Goal: Ask a question

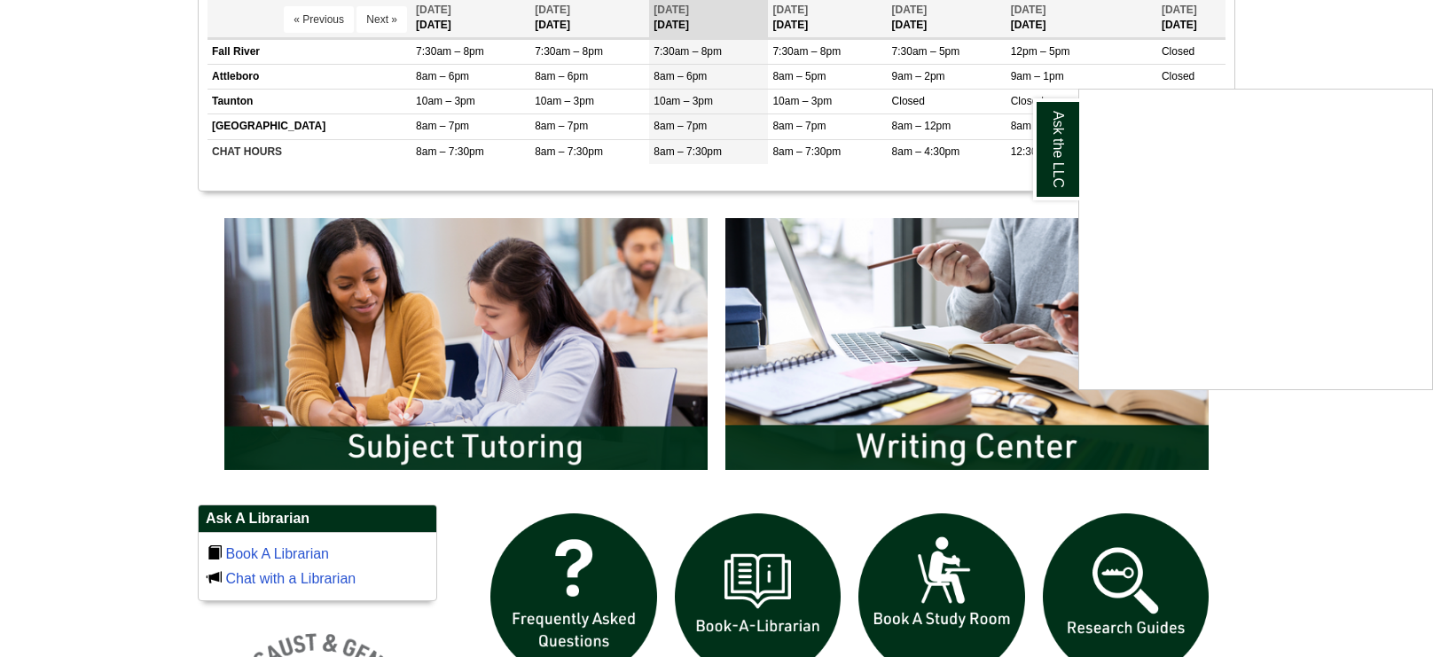
scroll to position [772, 0]
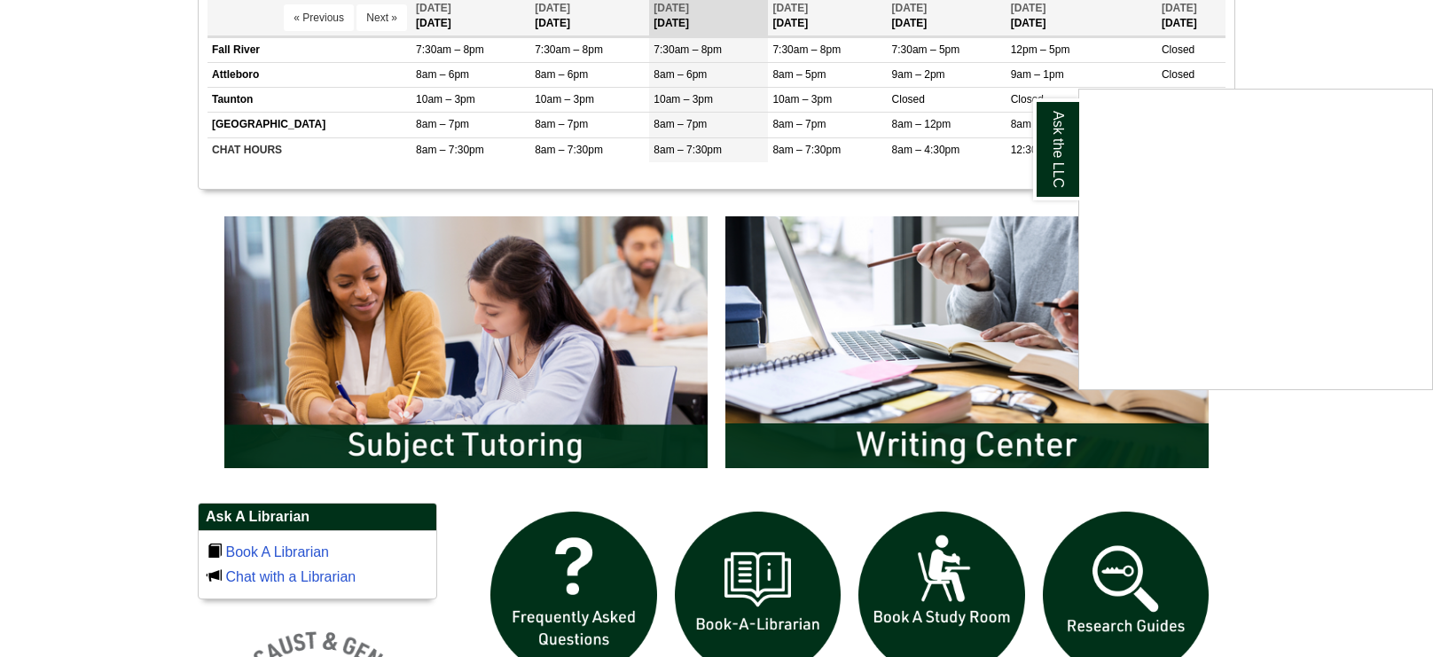
click at [1340, 514] on div "Ask the LLC" at bounding box center [716, 328] width 1433 height 657
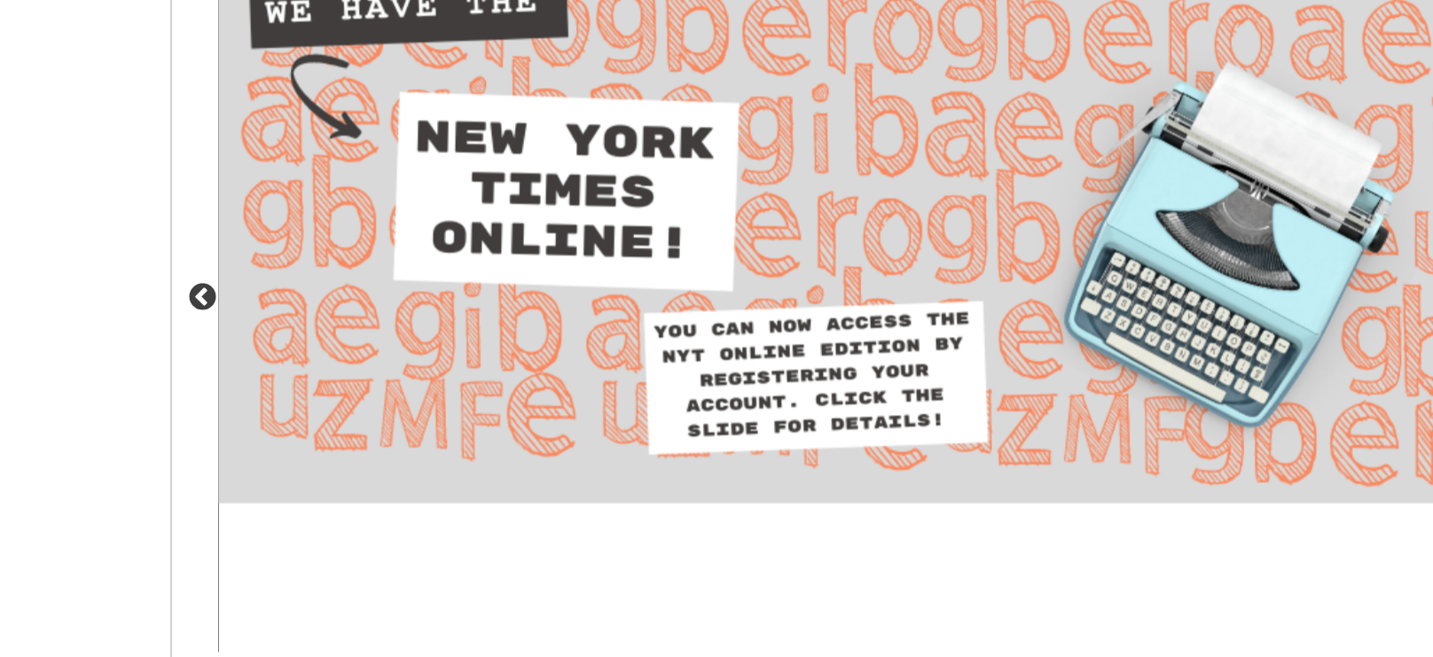
scroll to position [1582, 0]
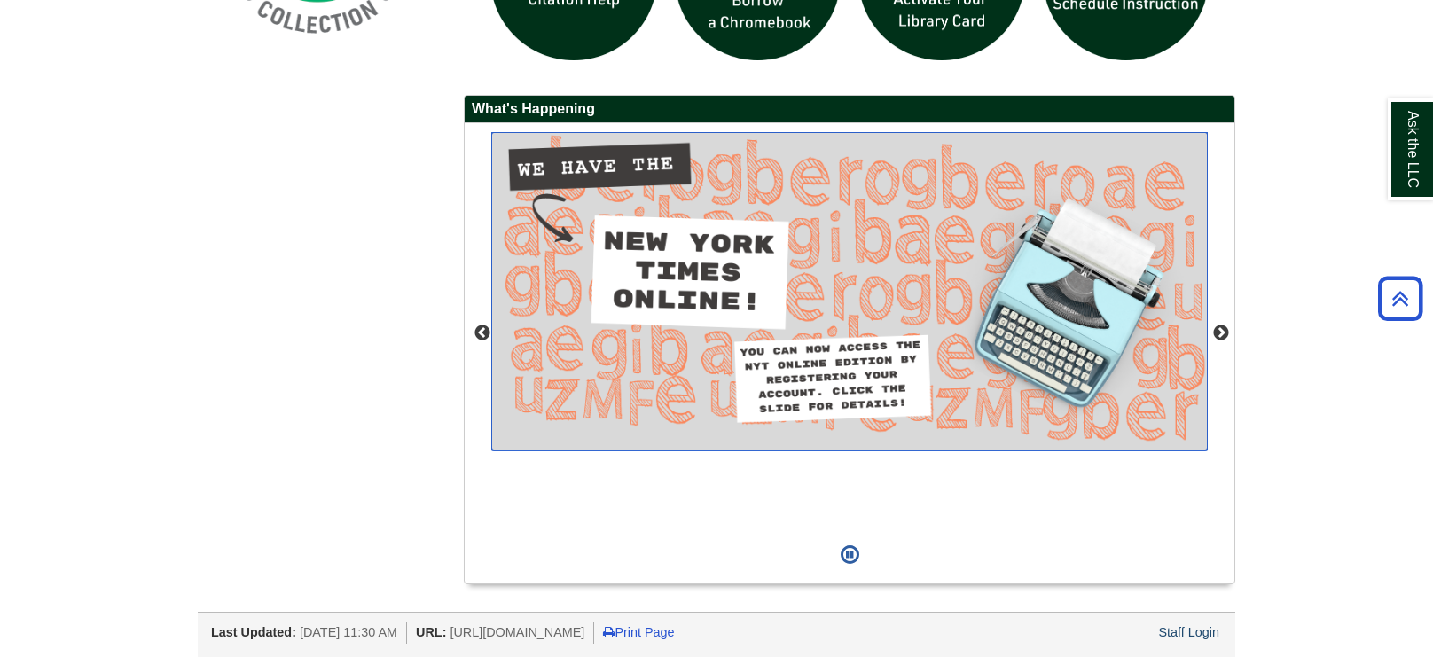
click at [855, 380] on img "slideshow" at bounding box center [849, 291] width 717 height 318
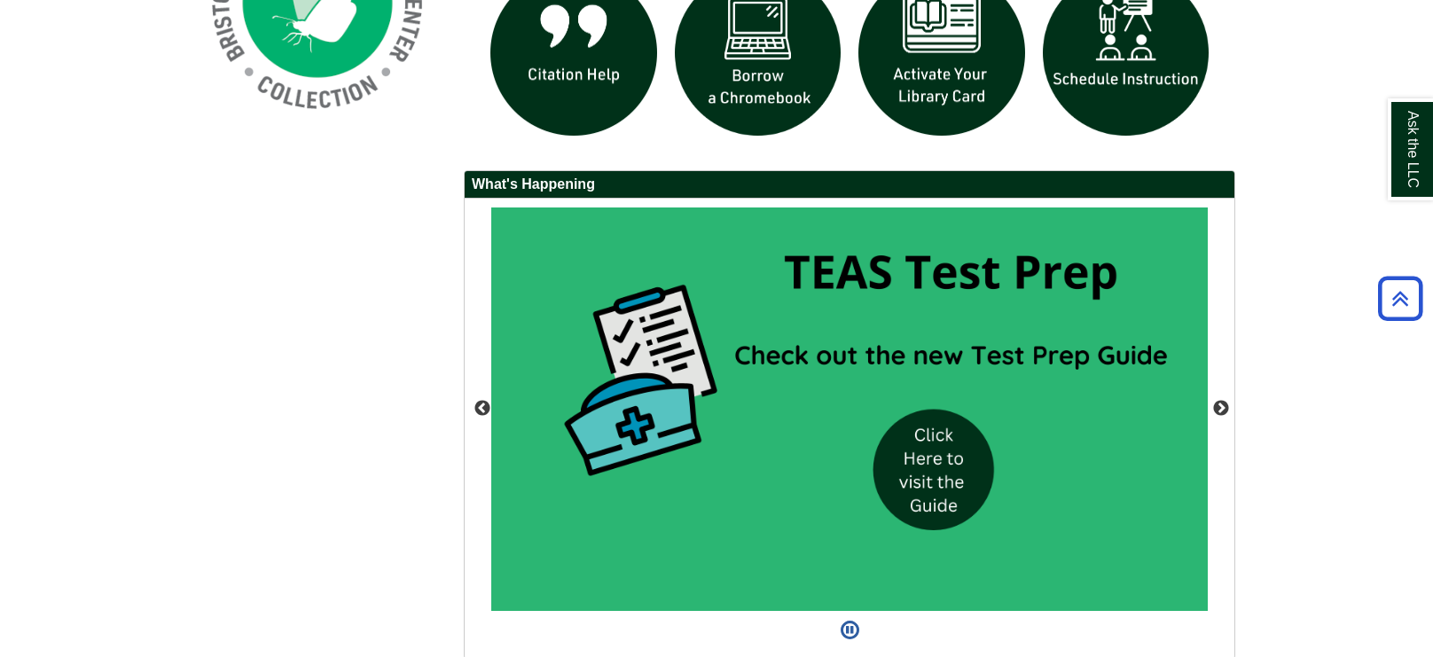
scroll to position [1509, 0]
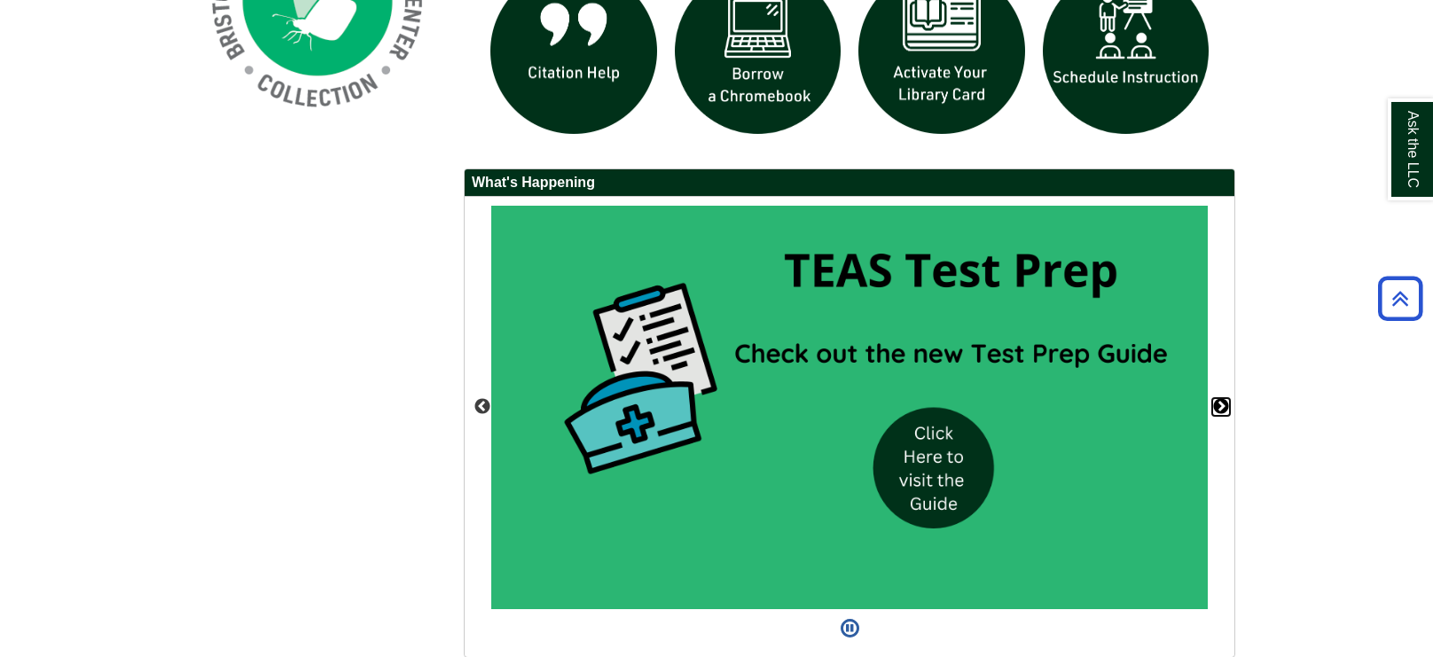
click at [1226, 409] on button "Next" at bounding box center [1221, 407] width 18 height 18
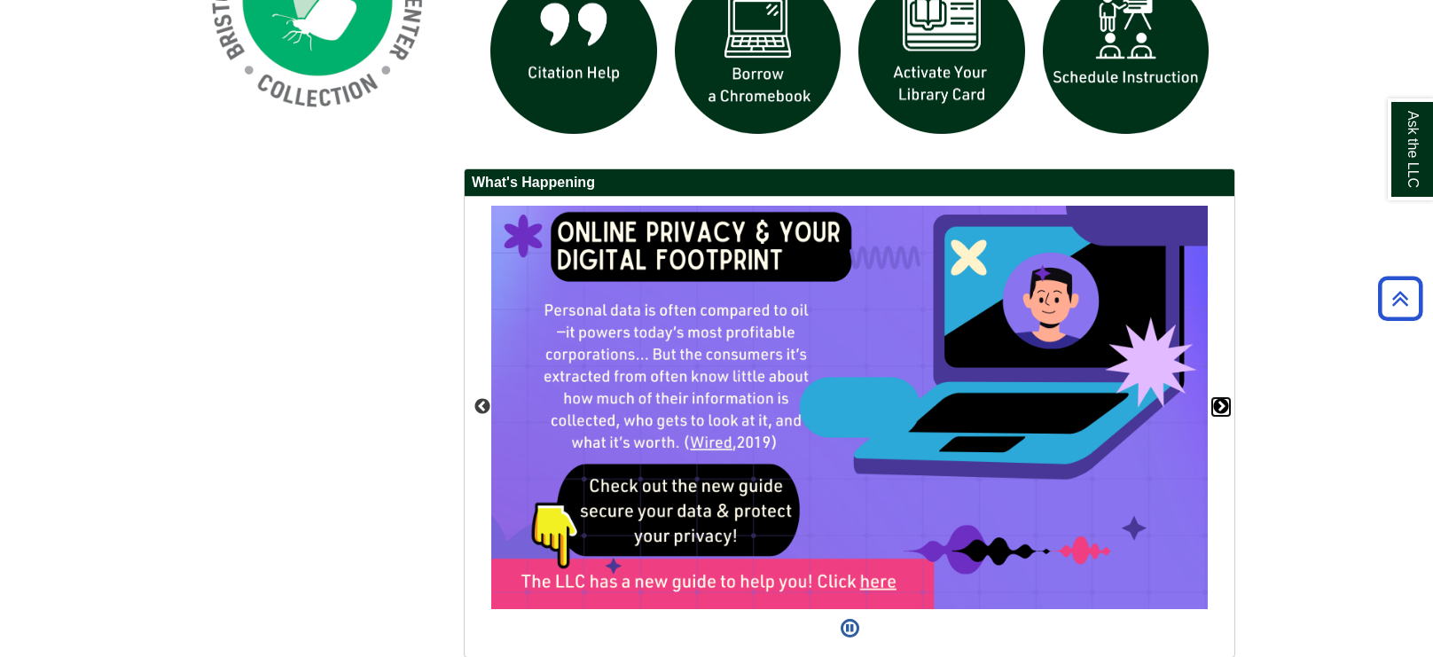
click at [1226, 409] on button "Next" at bounding box center [1221, 407] width 18 height 18
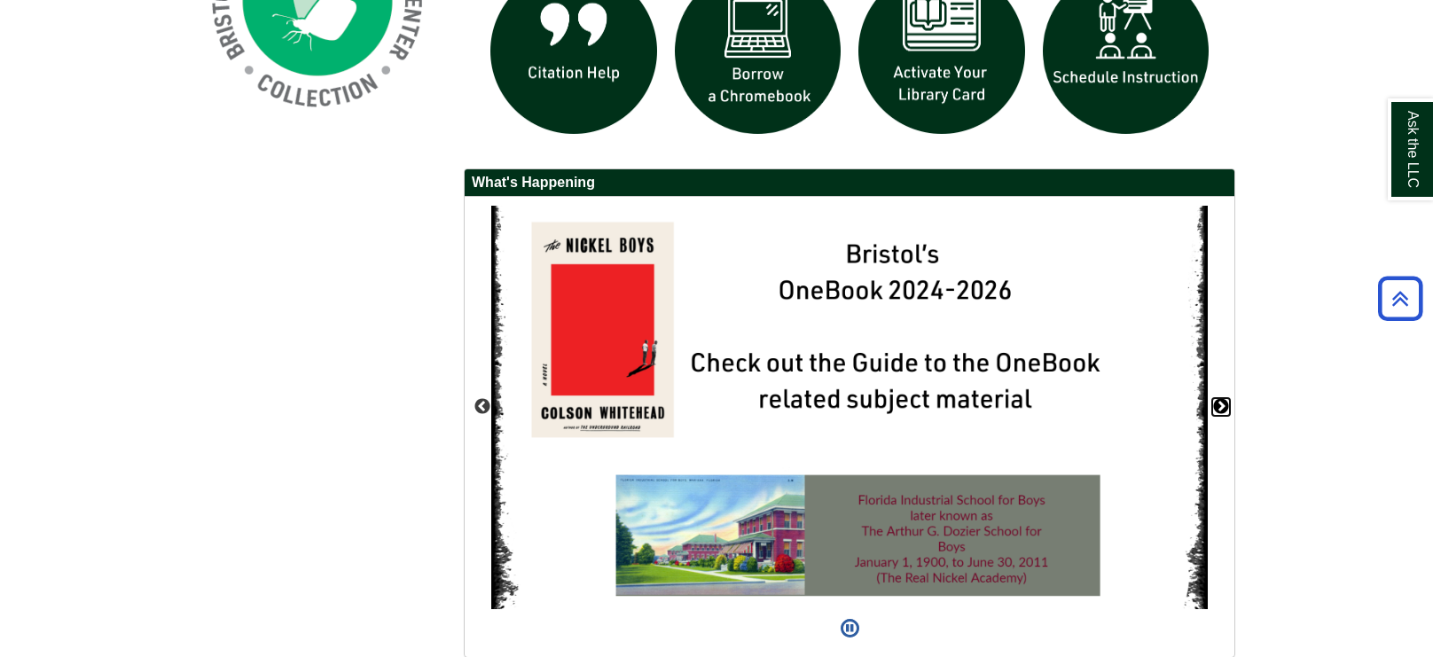
click at [1226, 409] on button "Next" at bounding box center [1221, 407] width 18 height 18
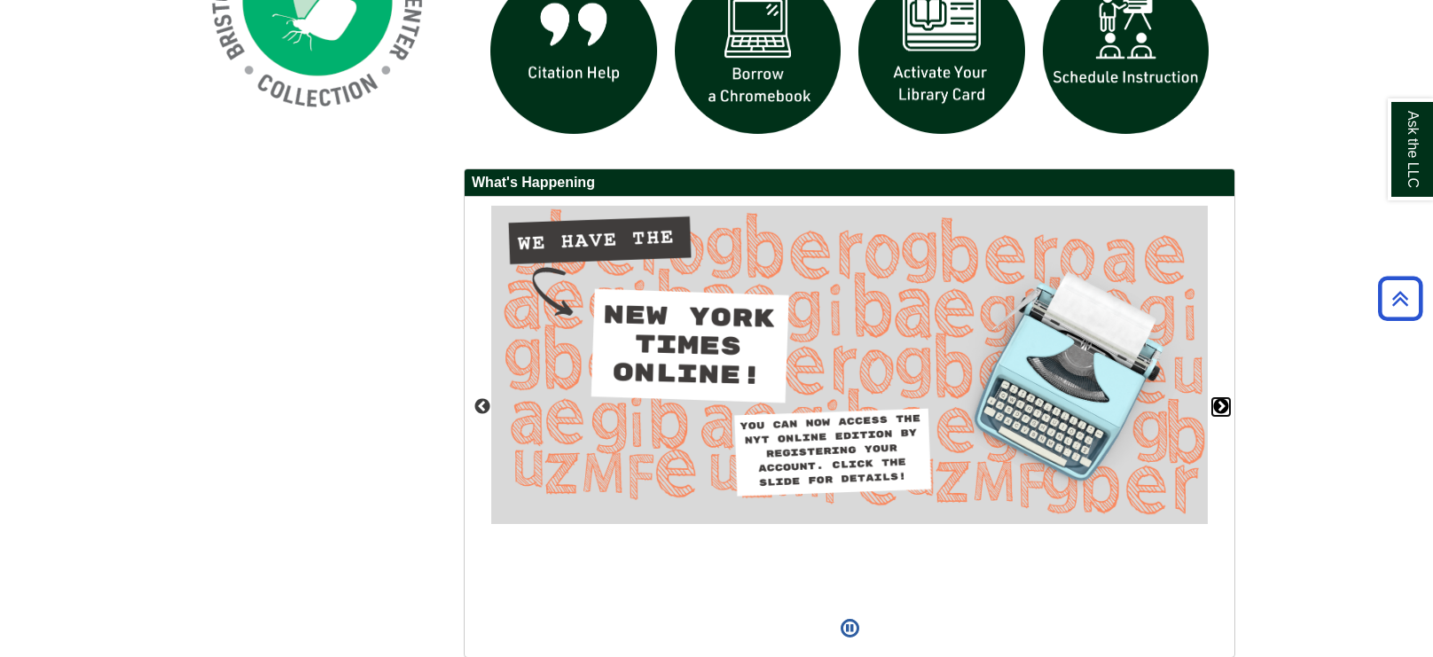
click at [1226, 409] on button "Next" at bounding box center [1221, 407] width 18 height 18
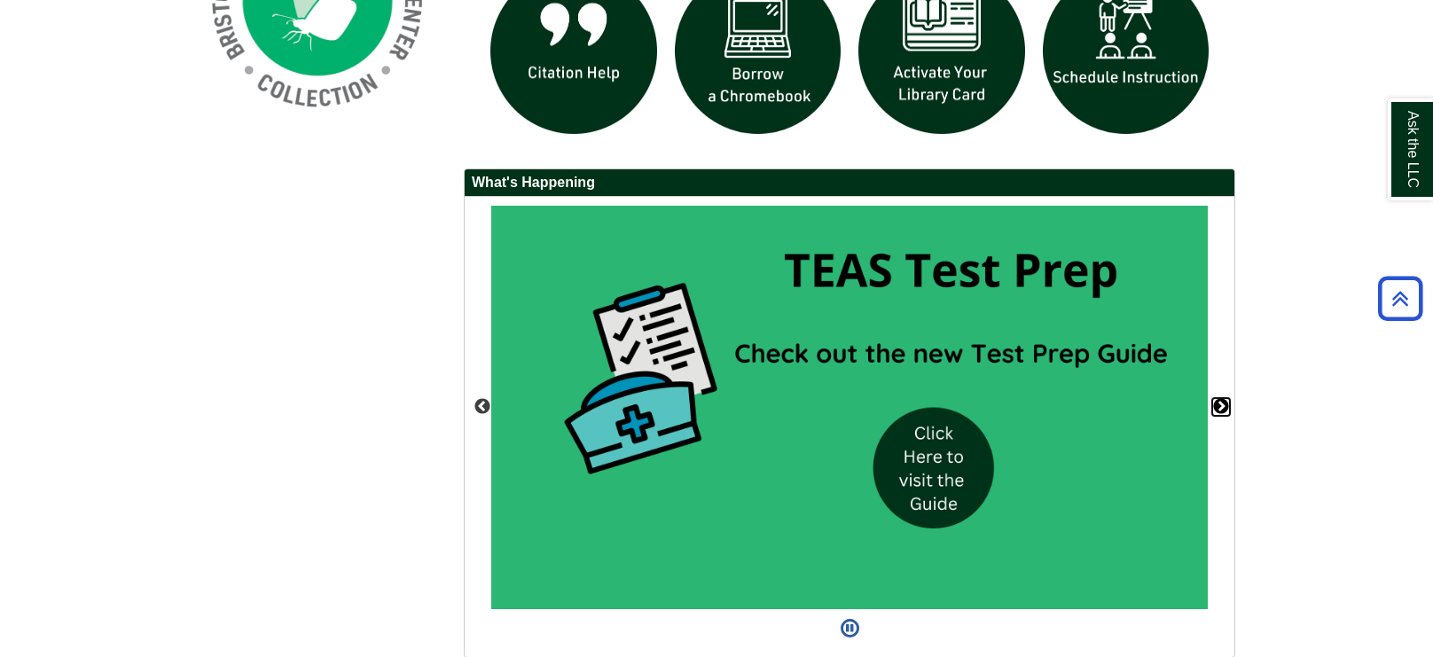
click at [1226, 409] on button "Next" at bounding box center [1221, 407] width 18 height 18
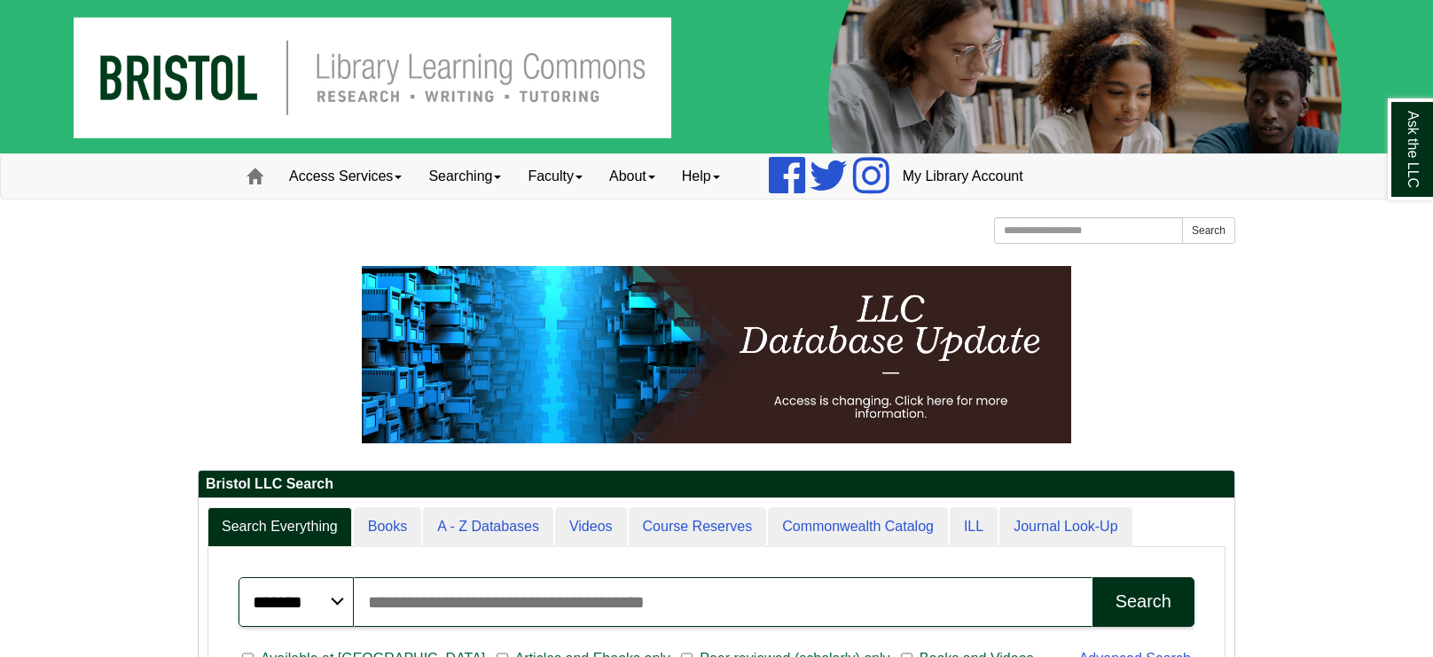
scroll to position [9, 9]
click at [459, 169] on link "Searching" at bounding box center [464, 176] width 99 height 44
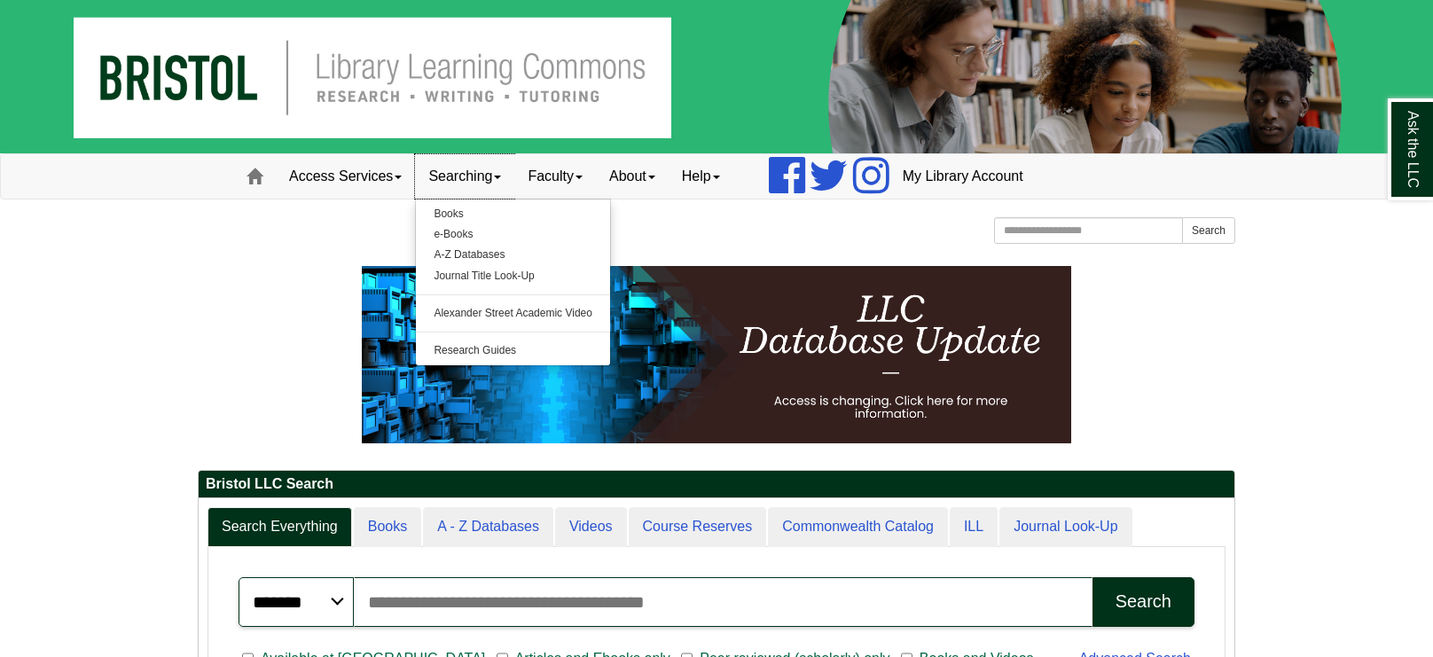
click at [459, 169] on link "Searching" at bounding box center [464, 176] width 99 height 44
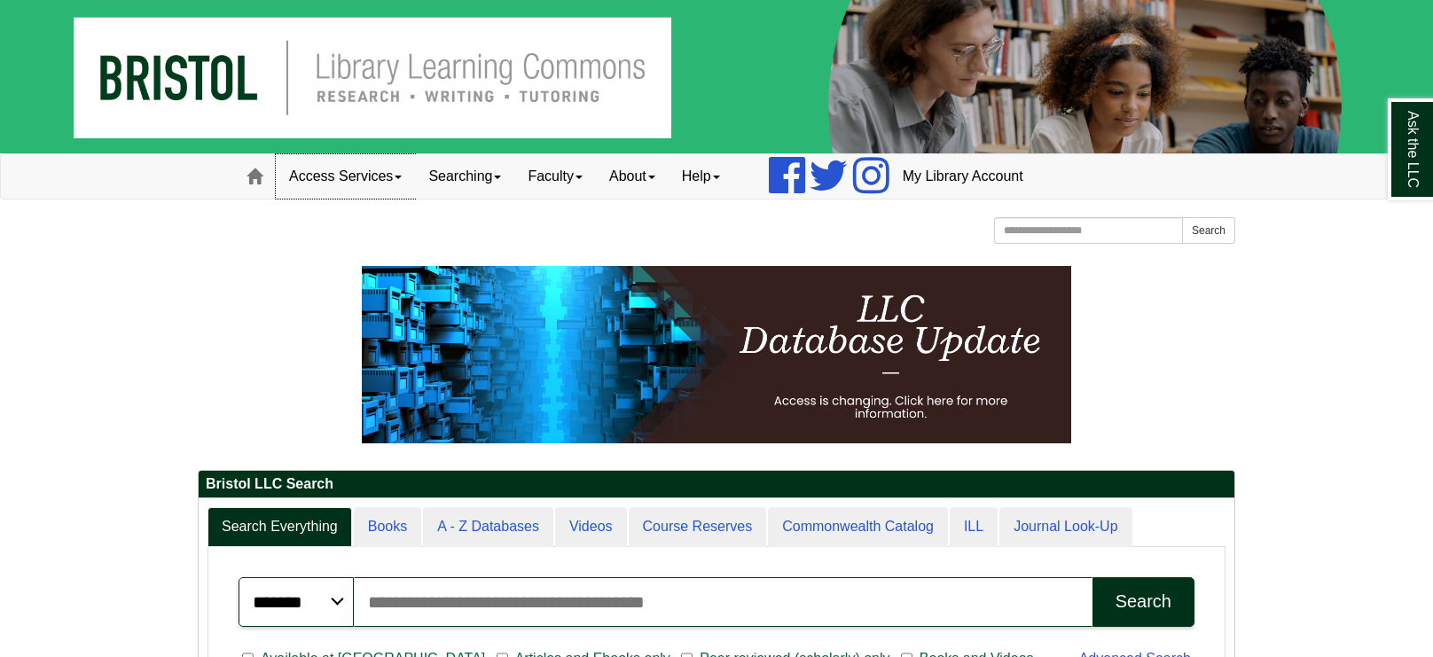
click at [371, 176] on link "Access Services" at bounding box center [345, 176] width 139 height 44
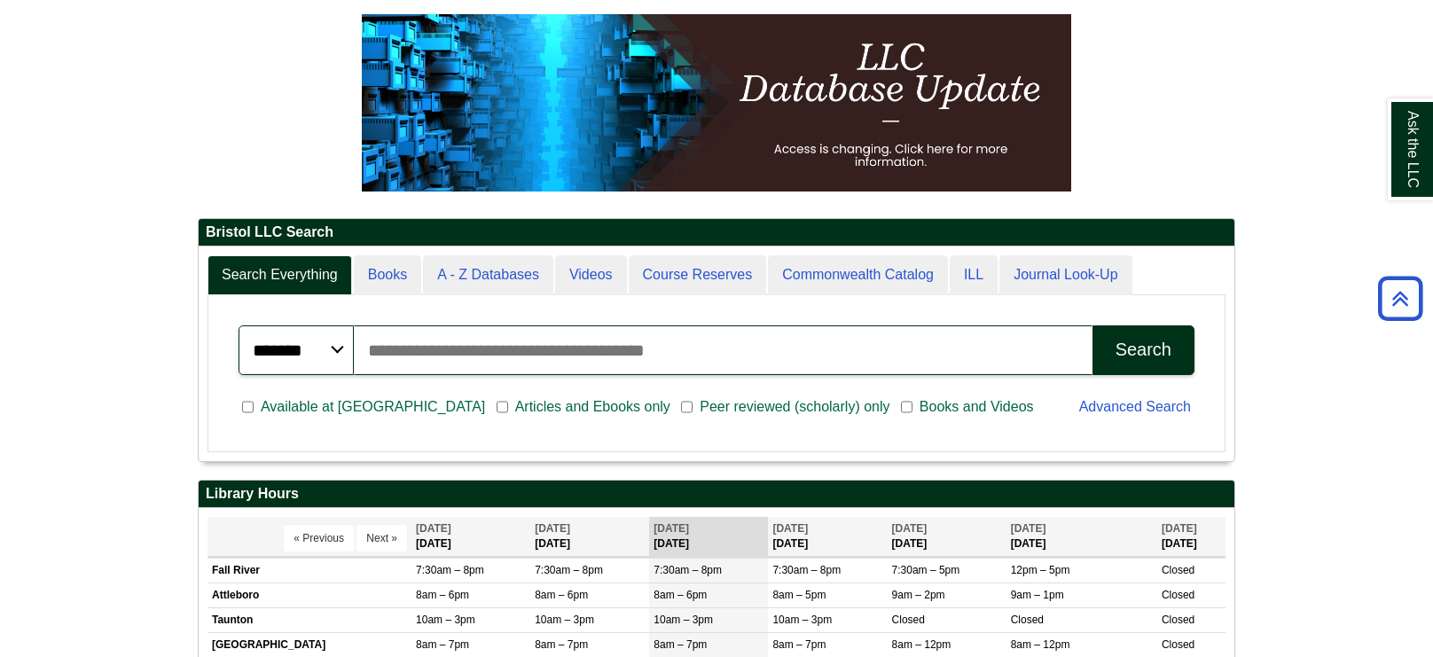
scroll to position [251, 0]
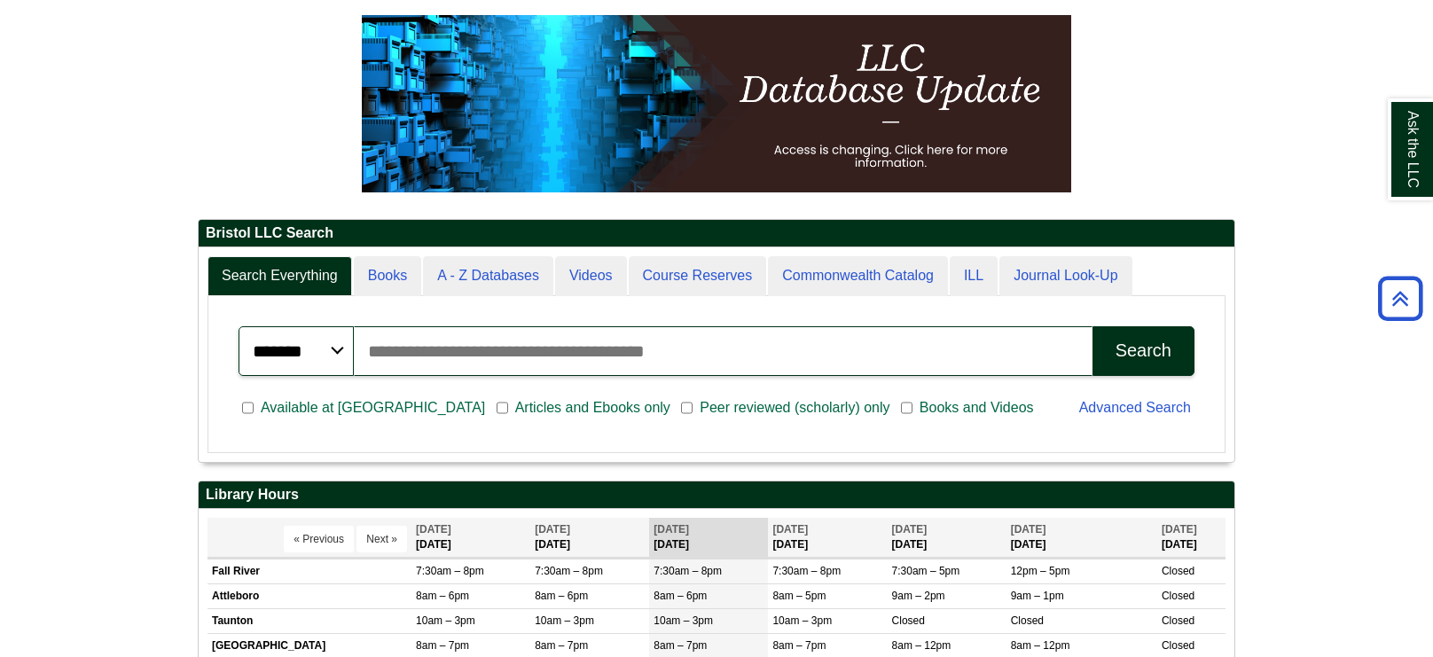
click at [799, 345] on input "Search articles, books, journals & more" at bounding box center [723, 351] width 739 height 50
click at [561, 341] on input "Search articles, books, journals & more" at bounding box center [723, 351] width 739 height 50
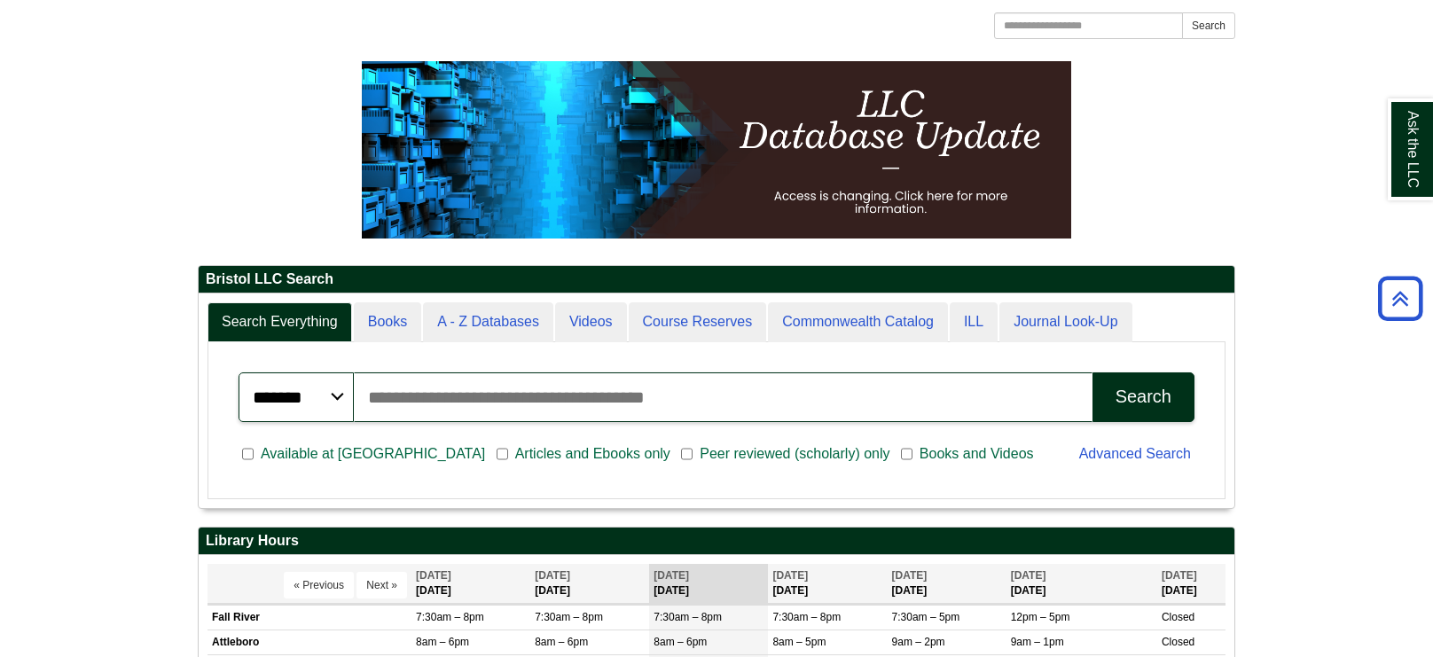
scroll to position [0, 0]
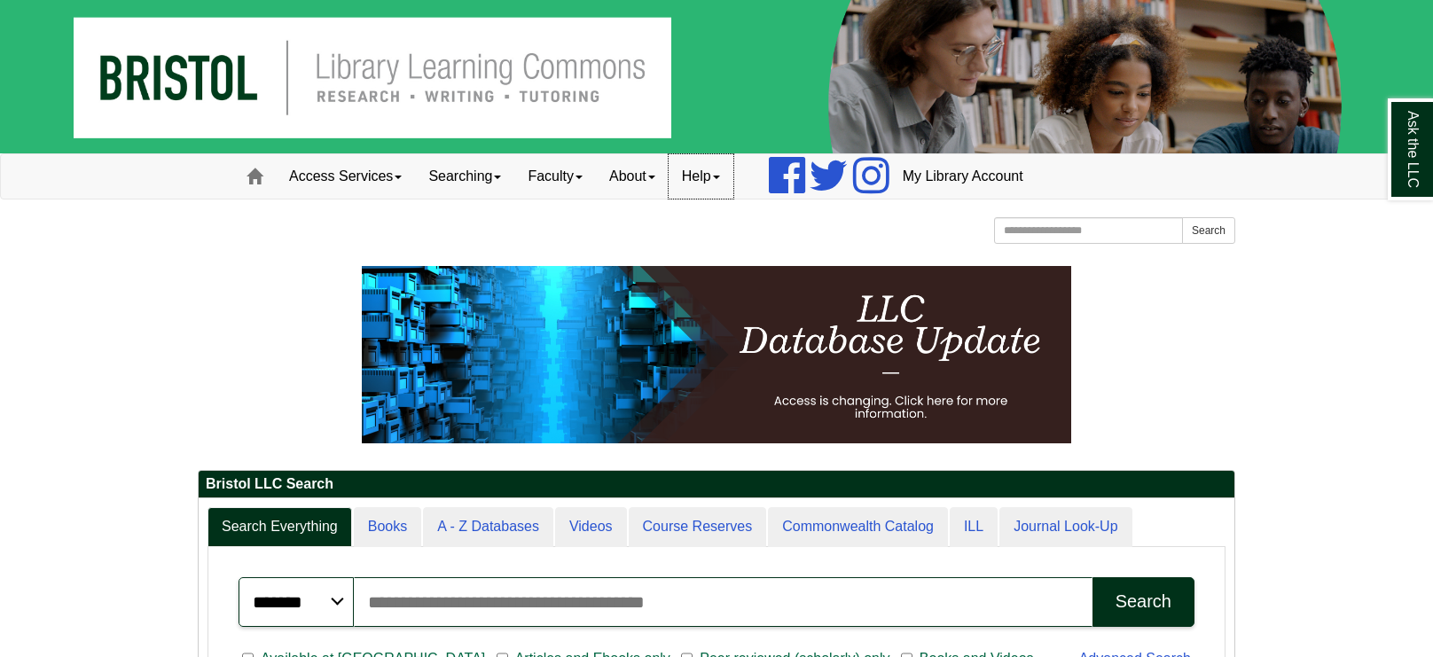
click at [716, 174] on link "Help" at bounding box center [701, 176] width 65 height 44
click at [655, 170] on link "About" at bounding box center [632, 176] width 73 height 44
click at [583, 176] on span at bounding box center [579, 178] width 7 height 4
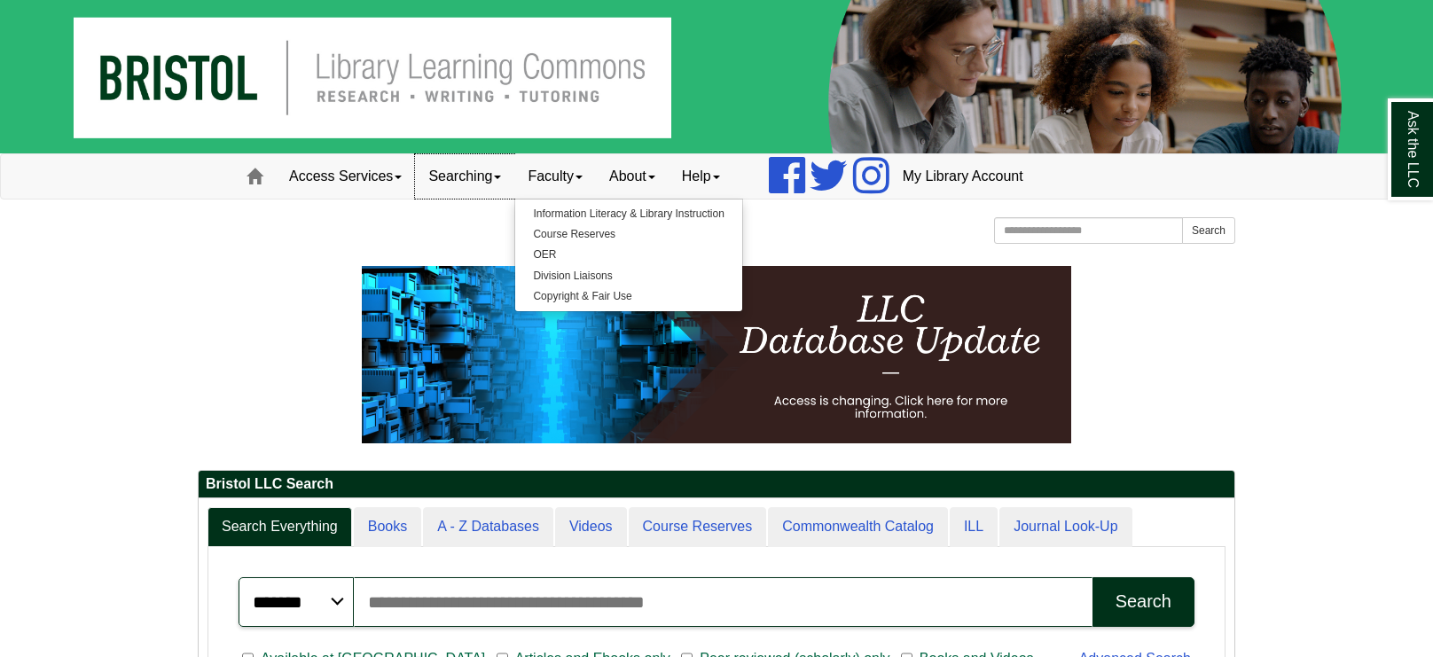
click at [474, 180] on link "Searching" at bounding box center [464, 176] width 99 height 44
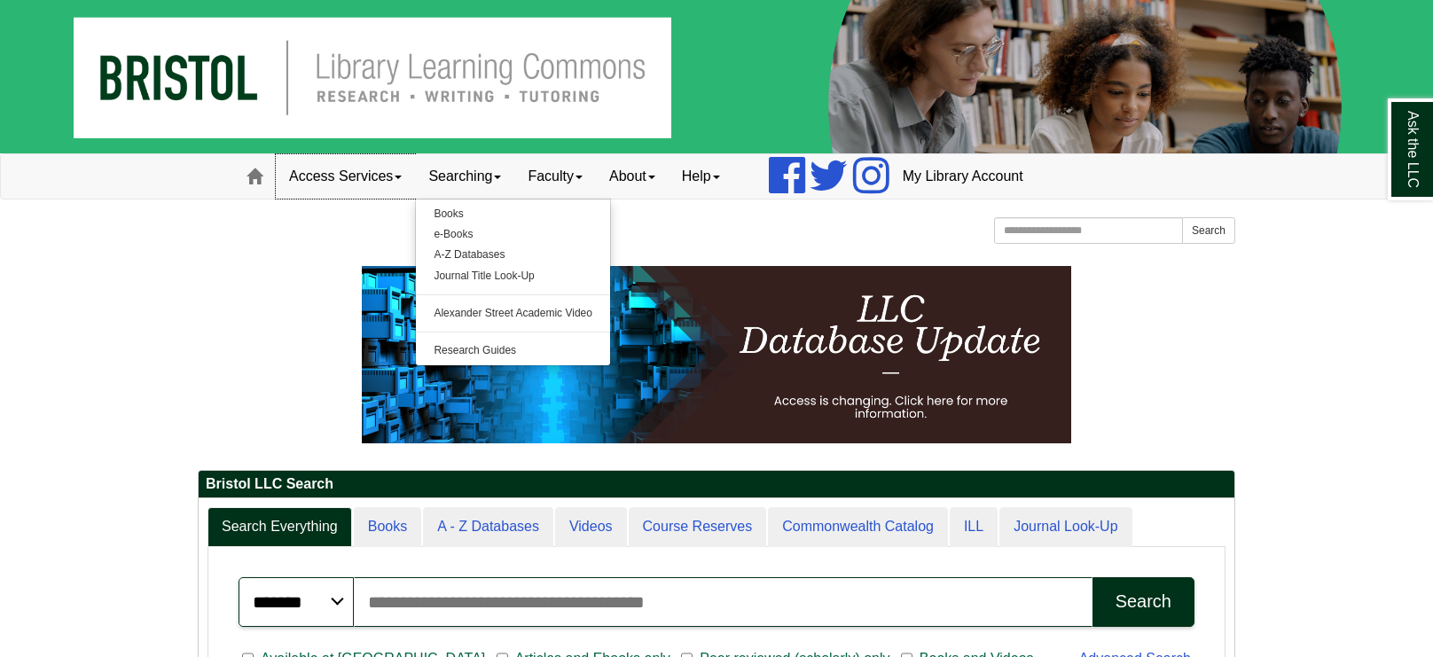
click at [359, 176] on link "Access Services" at bounding box center [345, 176] width 139 height 44
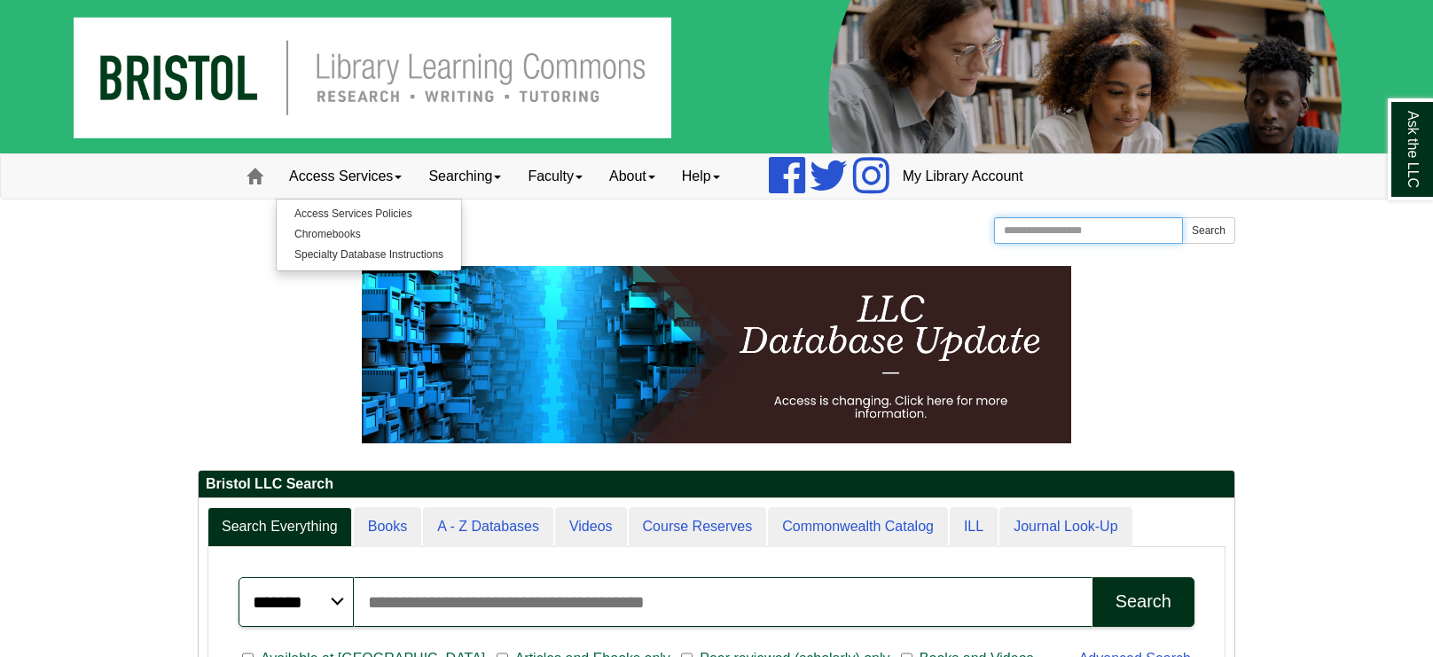
click at [1065, 243] on input "Search the Website" at bounding box center [1088, 230] width 189 height 27
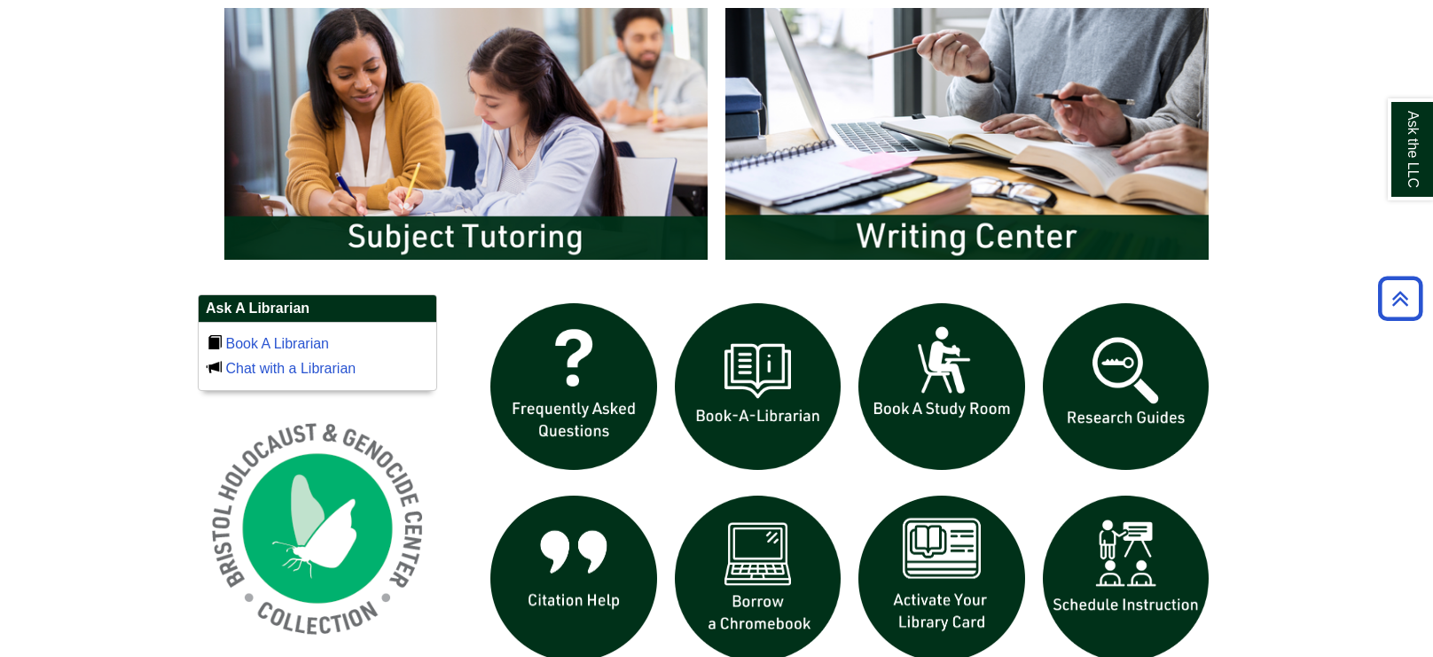
scroll to position [864, 0]
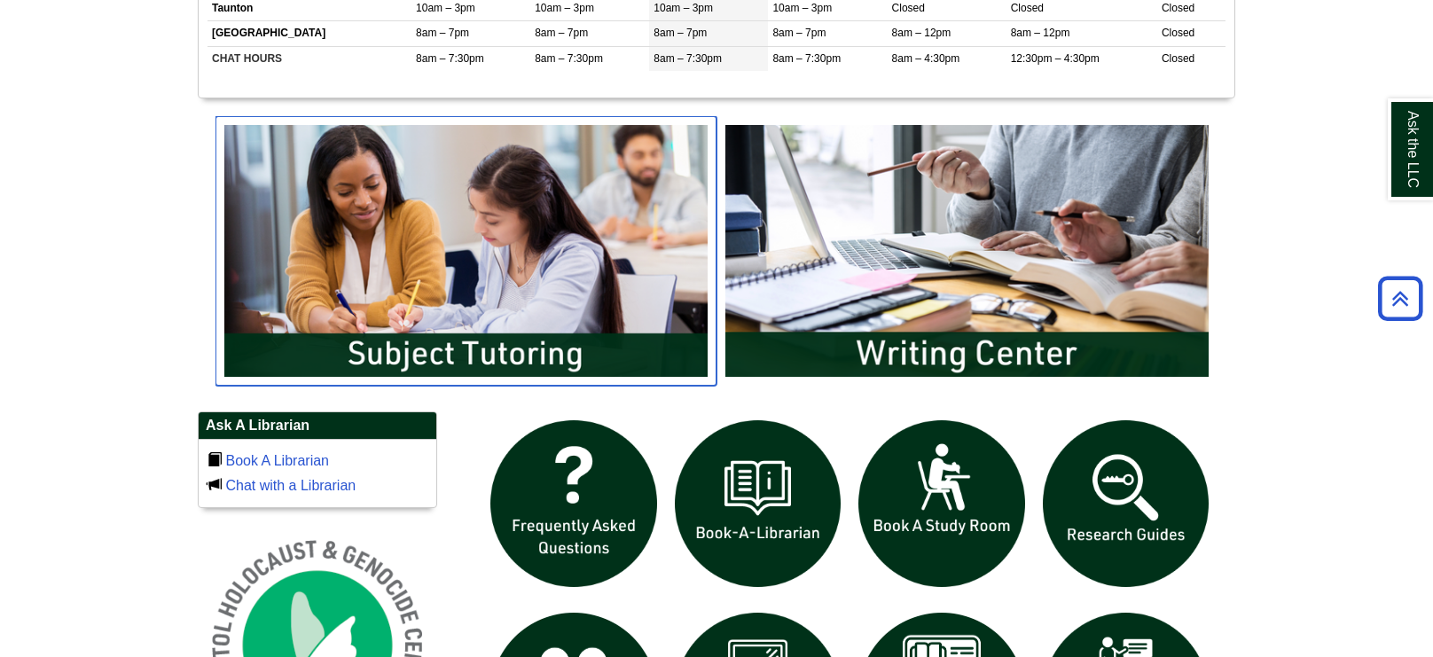
click at [457, 284] on img "slideshow" at bounding box center [466, 251] width 501 height 270
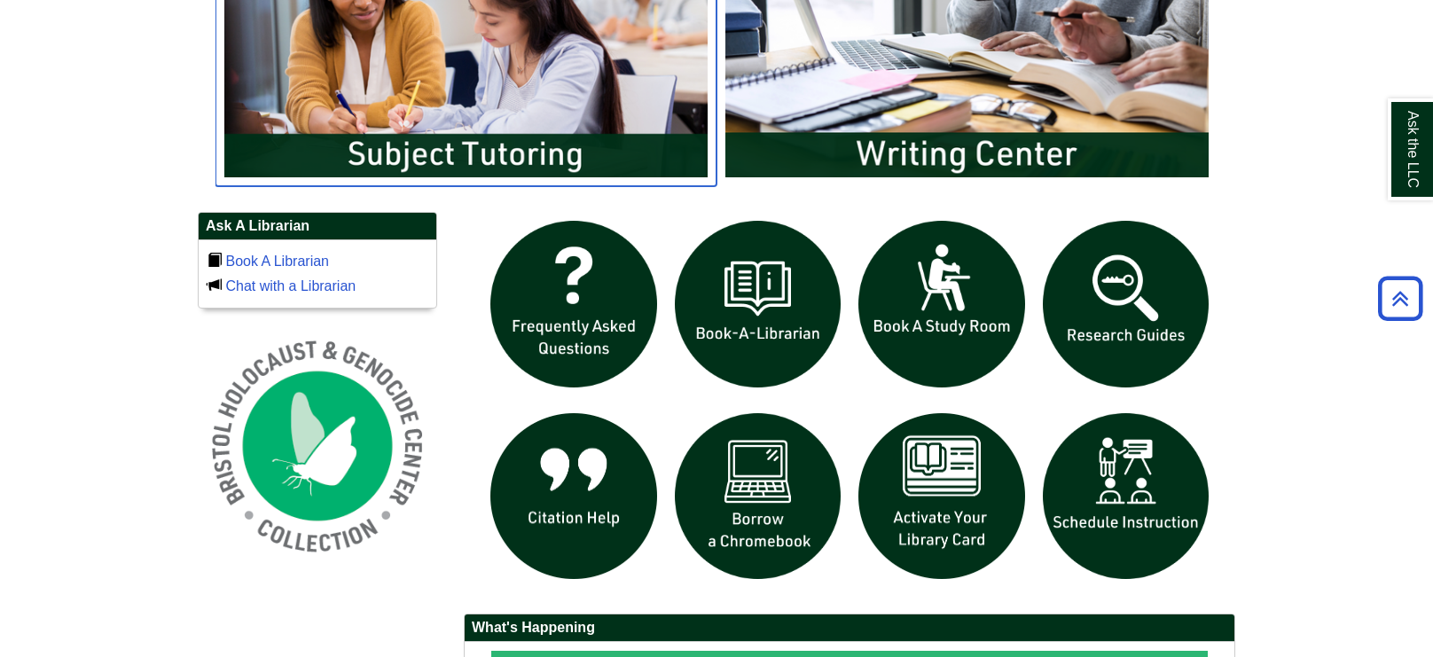
scroll to position [1064, 0]
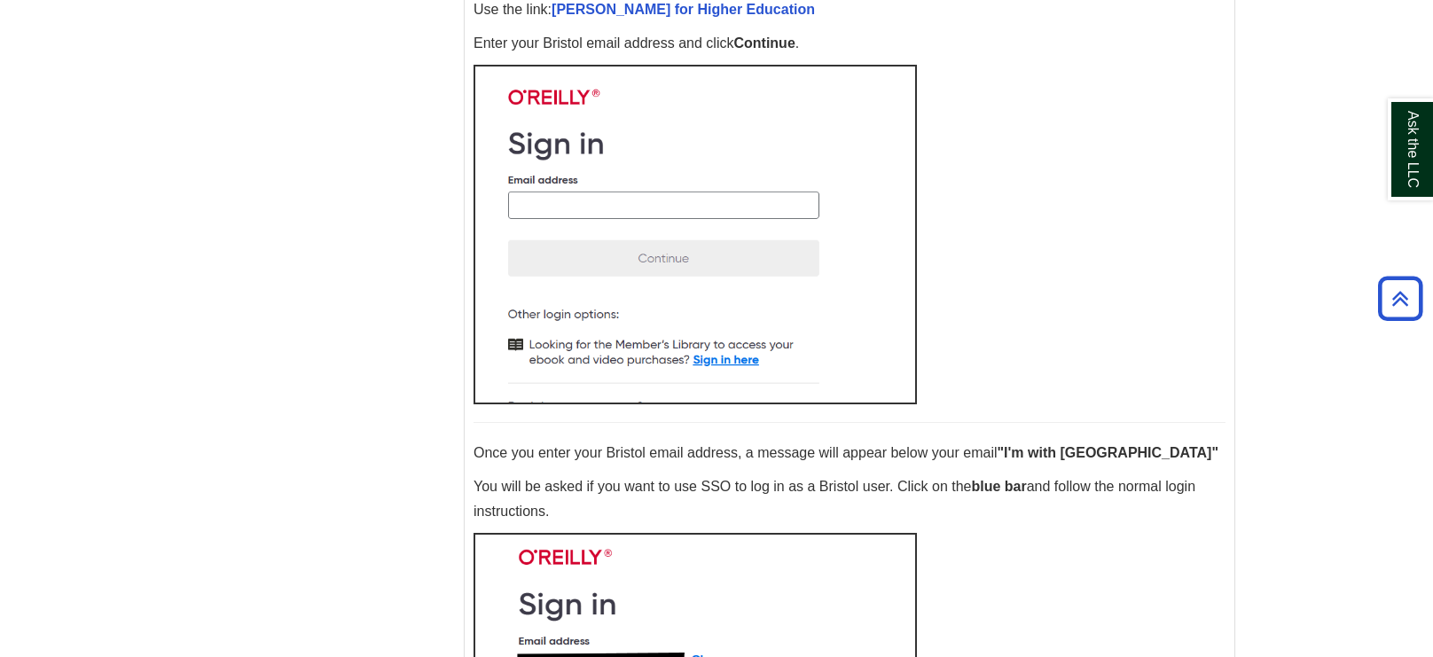
scroll to position [994, 0]
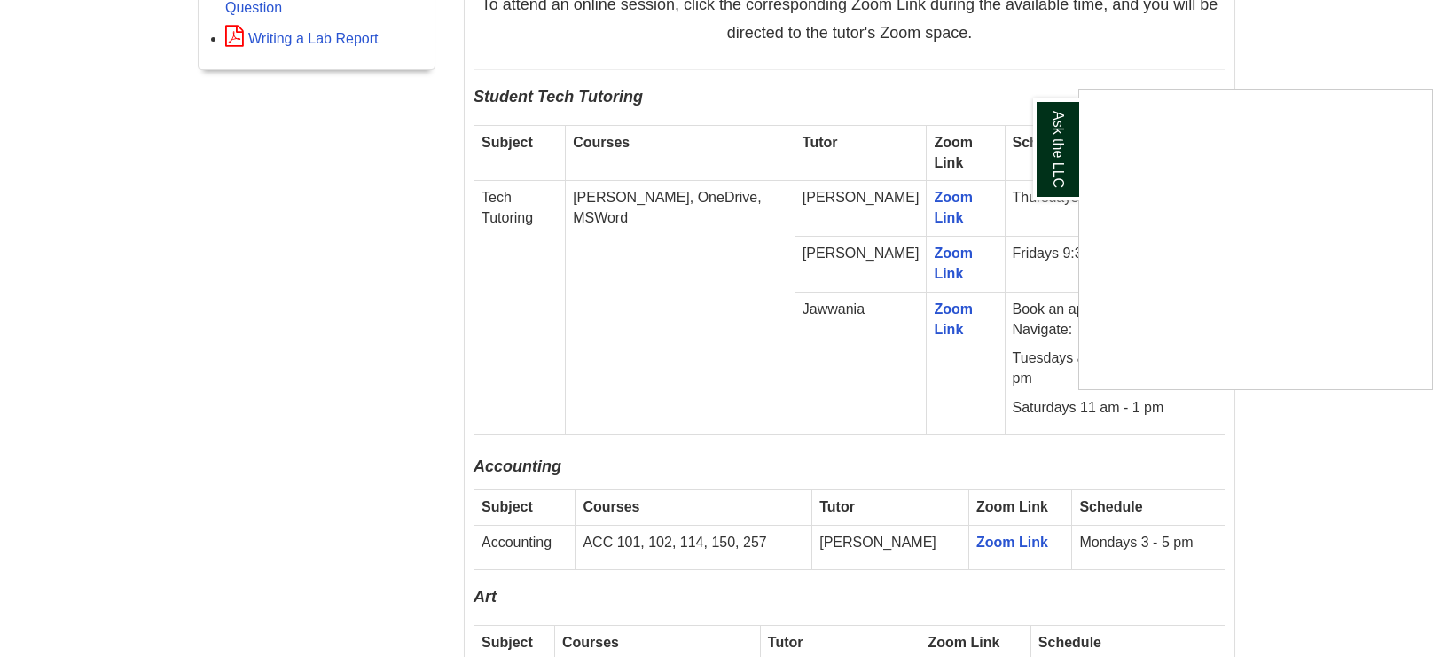
scroll to position [1094, 0]
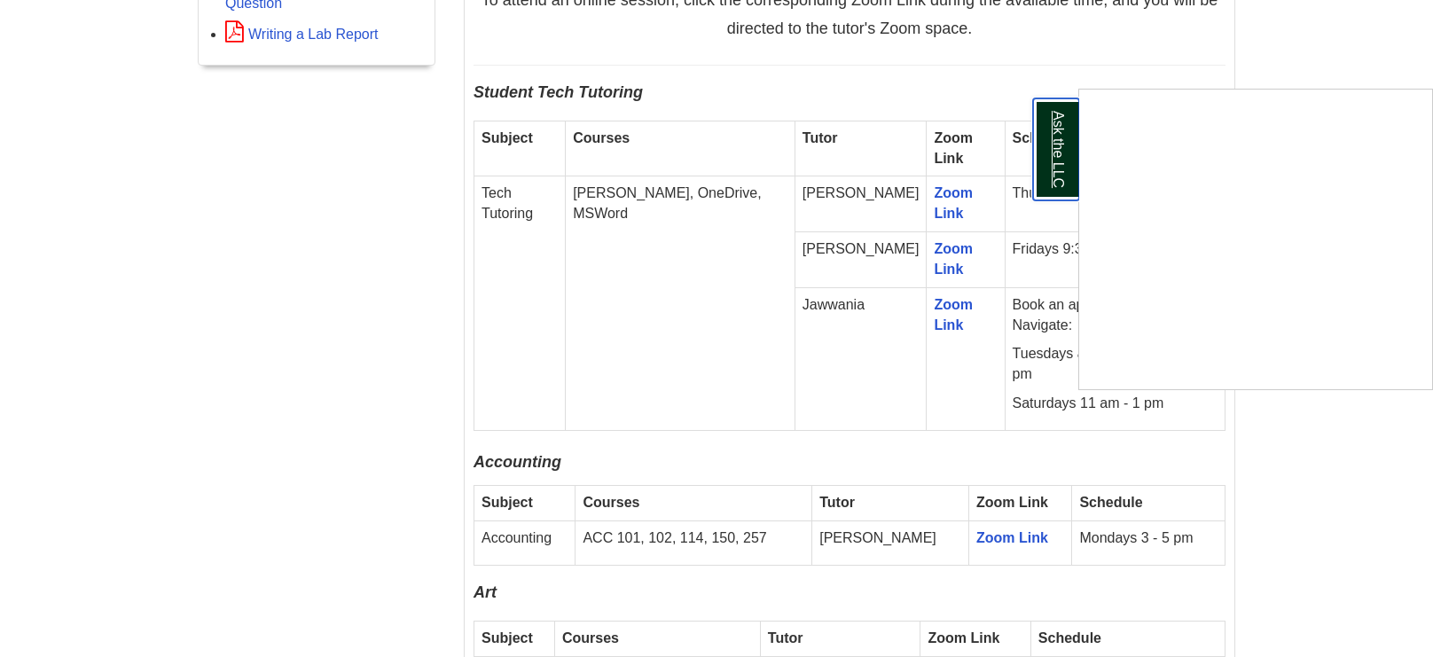
click at [1063, 165] on link "Ask the LLC" at bounding box center [1056, 149] width 46 height 102
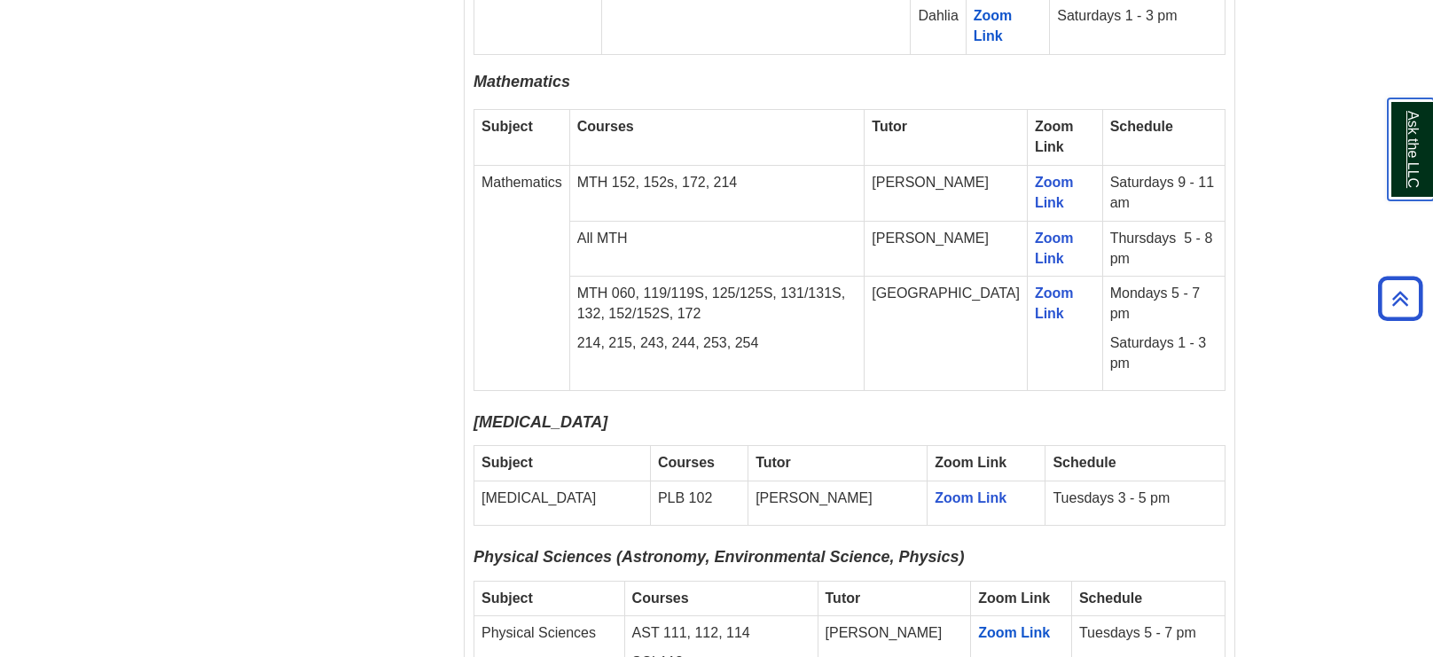
scroll to position [2142, 0]
